Goal: Information Seeking & Learning: Learn about a topic

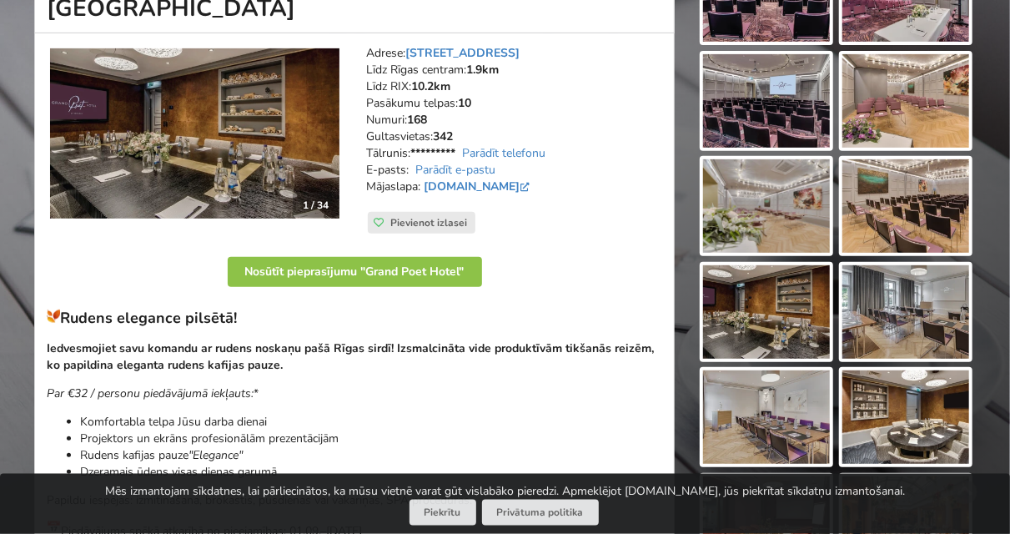
scroll to position [260, 0]
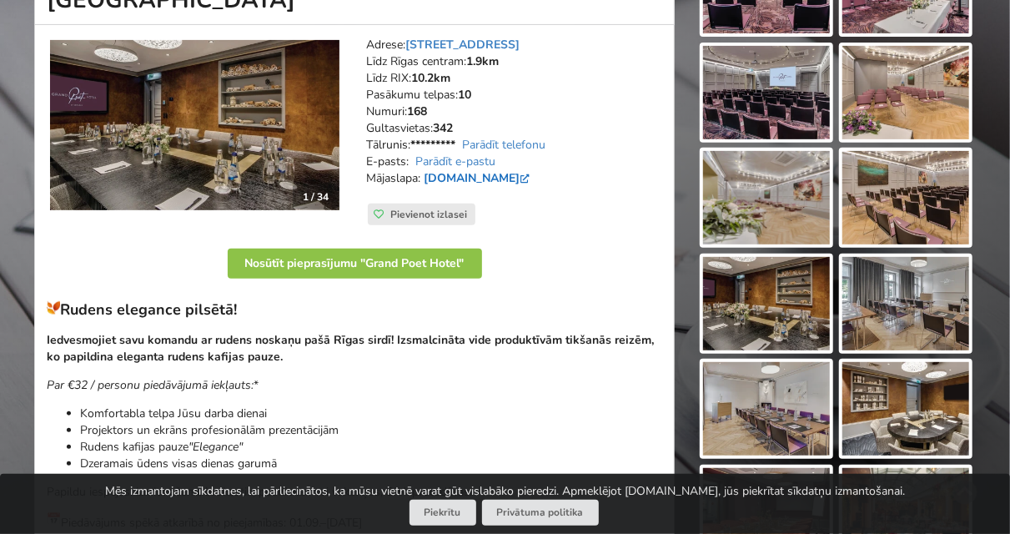
click at [533, 174] on link "grandpoet.semarahhotels.com" at bounding box center [478, 178] width 109 height 16
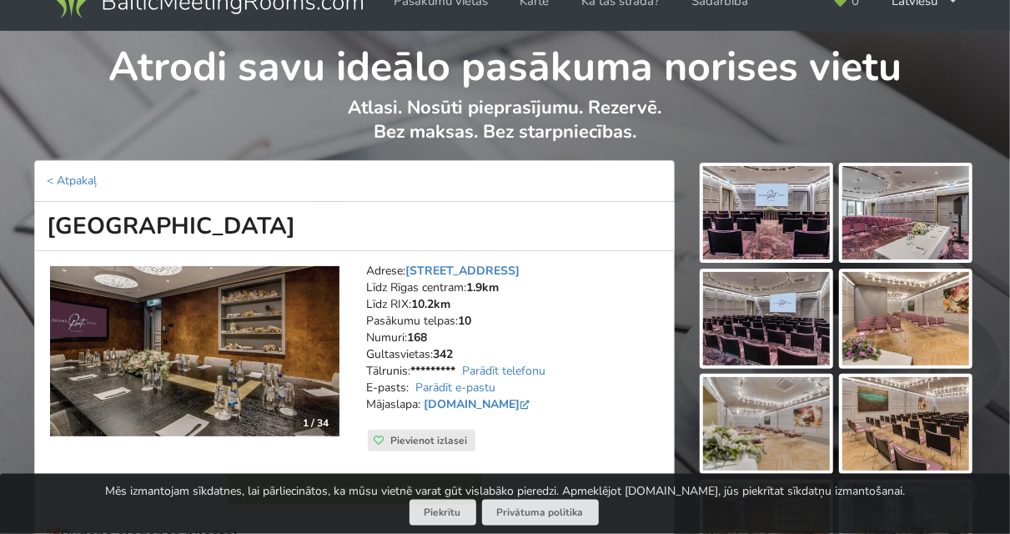
scroll to position [0, 0]
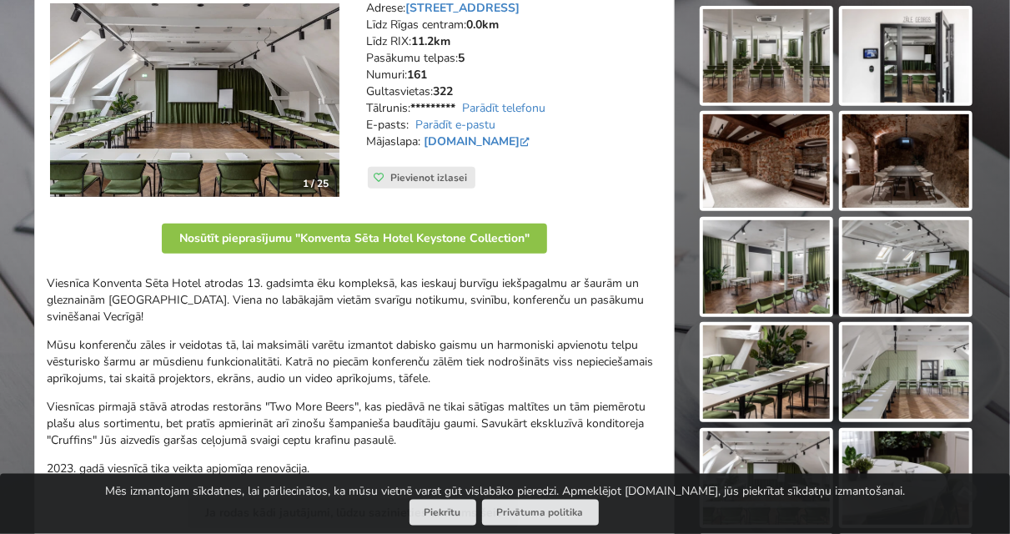
scroll to position [260, 0]
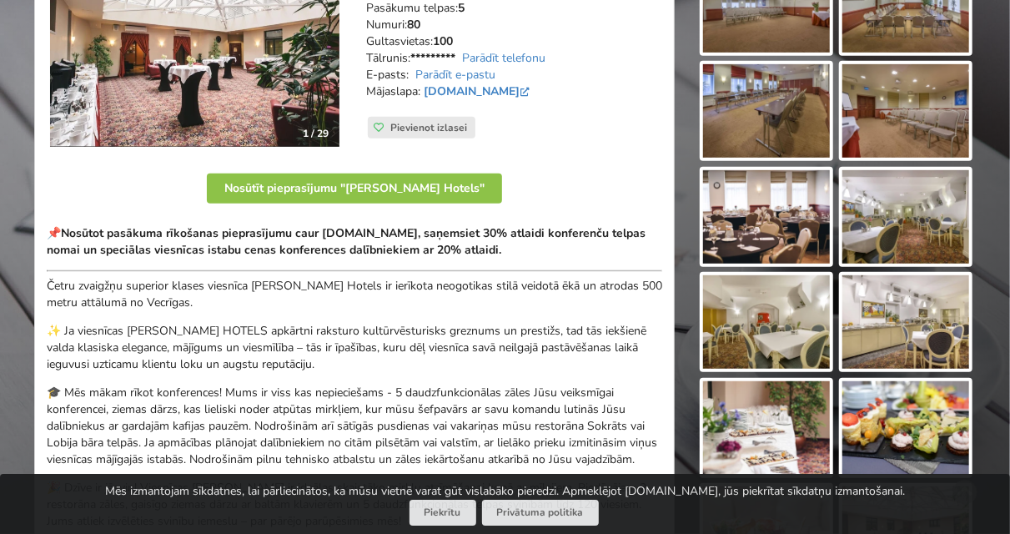
scroll to position [347, 0]
drag, startPoint x: 351, startPoint y: 305, endPoint x: 360, endPoint y: 274, distance: 32.2
click at [352, 290] on p "Četru zvaigžņu superior klases viesnīca Monika Centrum Hotels ir ierīkota neogo…" at bounding box center [355, 294] width 616 height 33
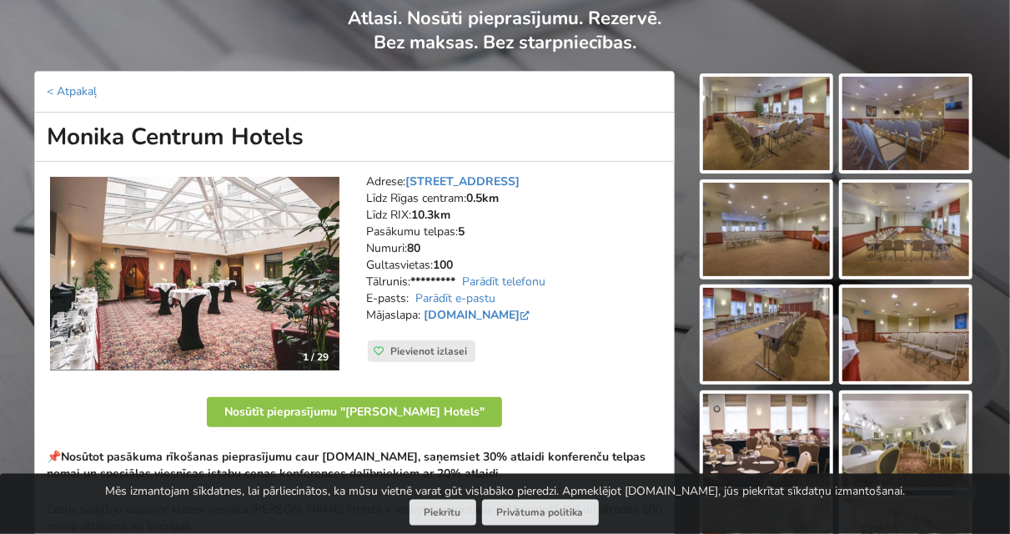
scroll to position [174, 0]
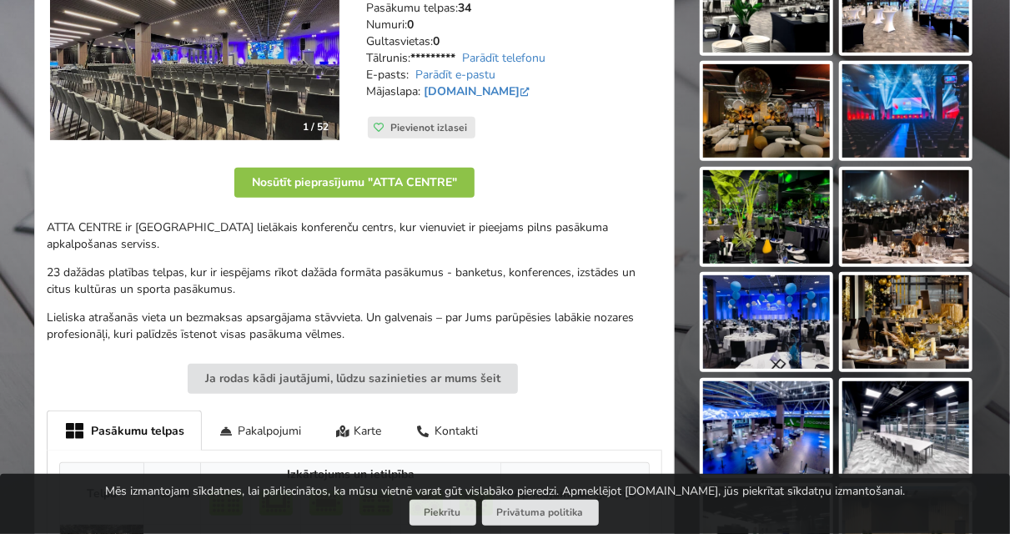
scroll to position [87, 0]
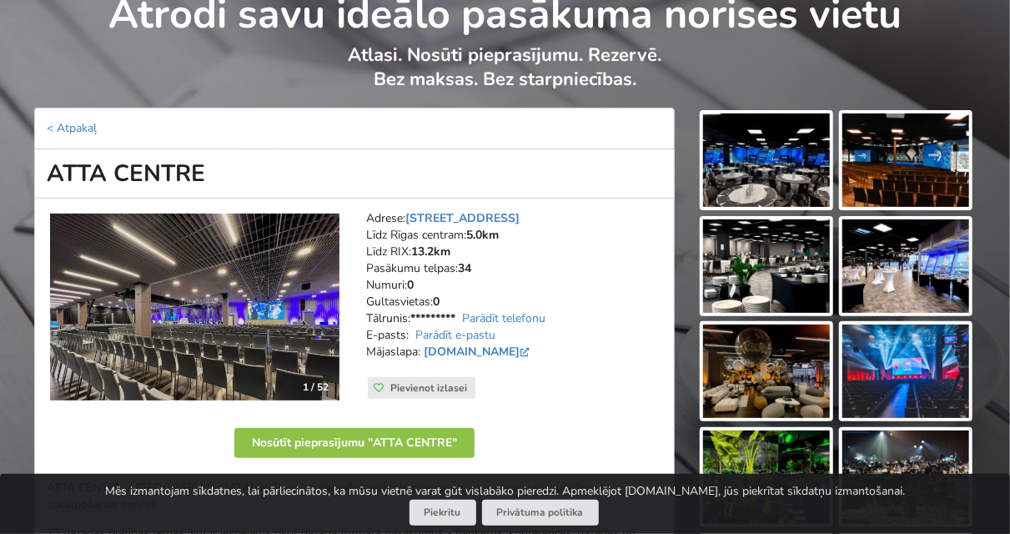
click at [616, 222] on address "Adrese: [STREET_ADDRESS] Rīgas centram: 5.0km Līdz RIX: 13.2km Pasākumu telpas:…" at bounding box center [514, 293] width 296 height 167
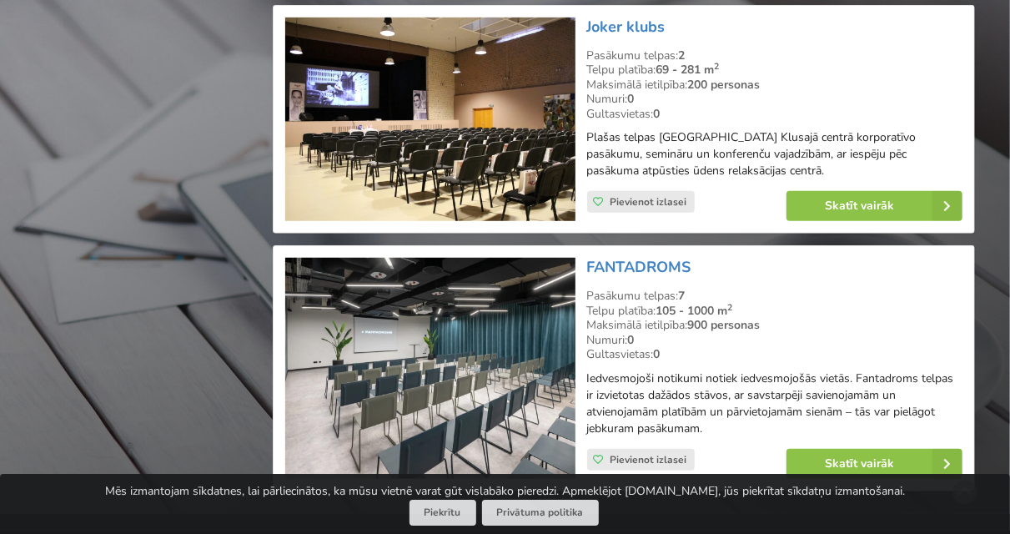
scroll to position [3525, 0]
